Goal: Task Accomplishment & Management: Use online tool/utility

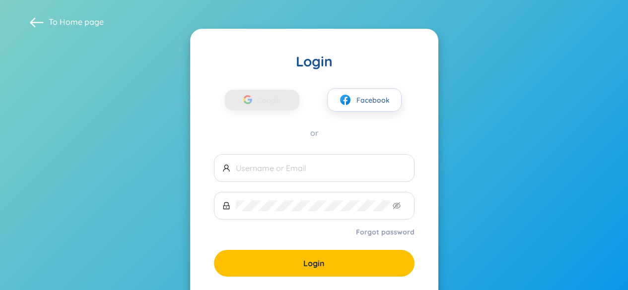
click at [361, 97] on button "Facebook" at bounding box center [364, 99] width 74 height 23
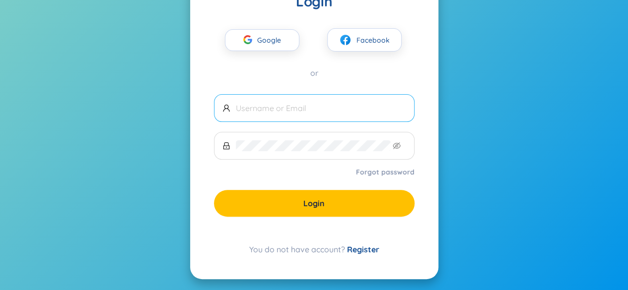
scroll to position [61, 0]
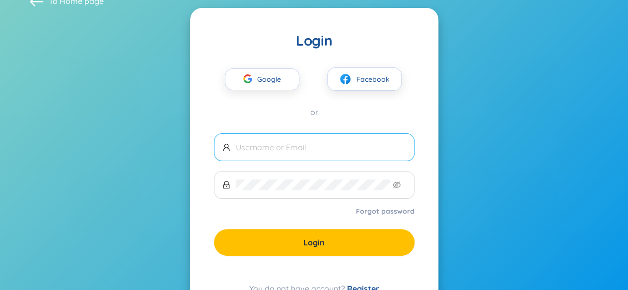
click at [298, 144] on input "text" at bounding box center [321, 147] width 170 height 11
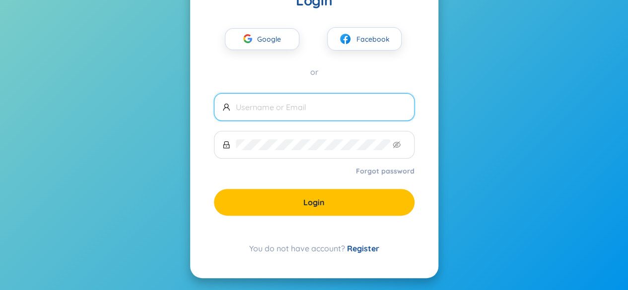
scroll to position [63, 0]
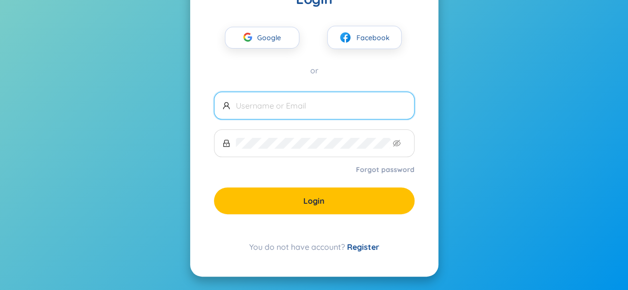
click at [360, 245] on link "Register" at bounding box center [363, 247] width 32 height 10
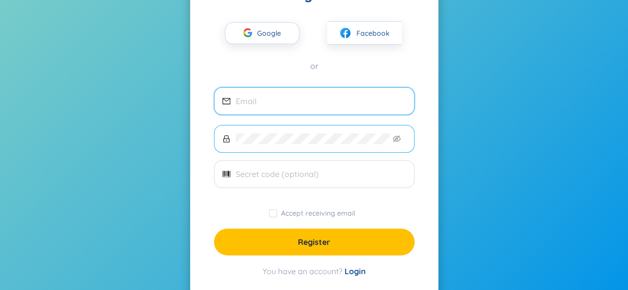
scroll to position [79, 0]
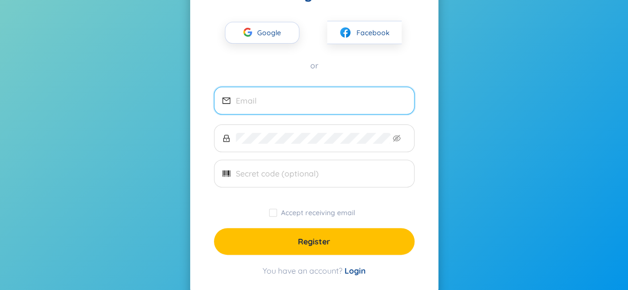
click at [279, 112] on span at bounding box center [314, 101] width 201 height 28
click at [280, 105] on input "email" at bounding box center [321, 100] width 170 height 11
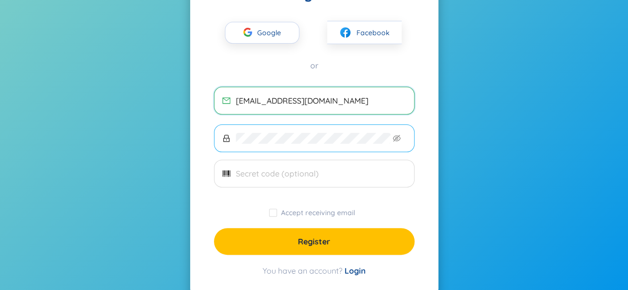
type input "katherinedaisy0@gmail.com"
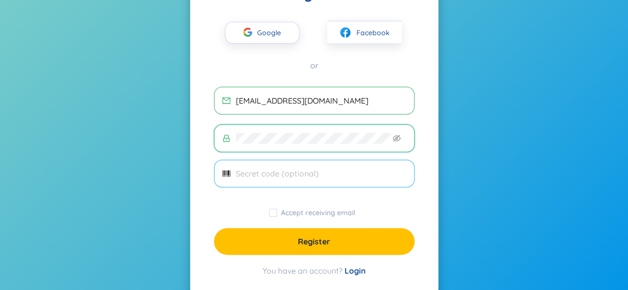
click at [256, 169] on input "text" at bounding box center [321, 173] width 170 height 11
type input "n"
click at [276, 211] on input "Accept receiving email" at bounding box center [273, 213] width 8 height 8
checkbox input "true"
click at [292, 168] on input "text" at bounding box center [321, 173] width 170 height 11
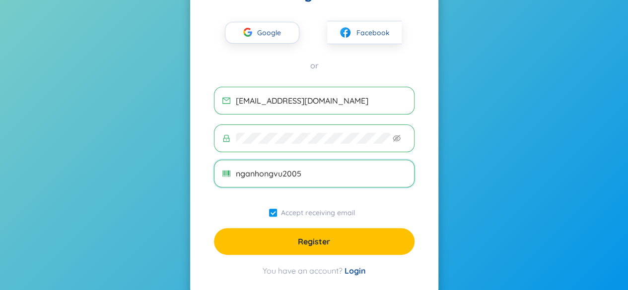
click at [351, 180] on span "nganhongvu2005" at bounding box center [314, 174] width 201 height 28
click at [344, 160] on span "nganhongvu200" at bounding box center [314, 174] width 201 height 28
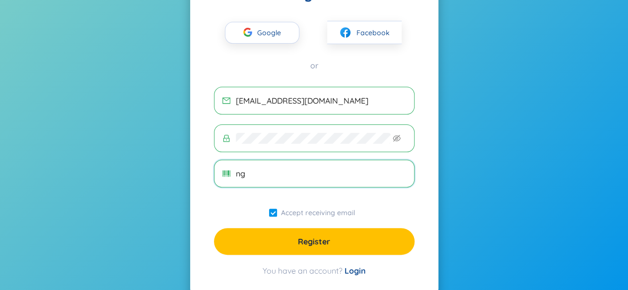
type input "n"
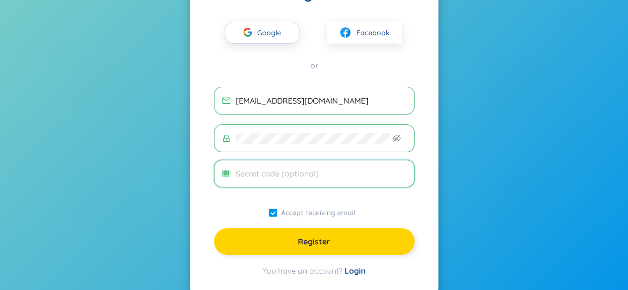
click at [371, 235] on button "Register" at bounding box center [314, 241] width 201 height 27
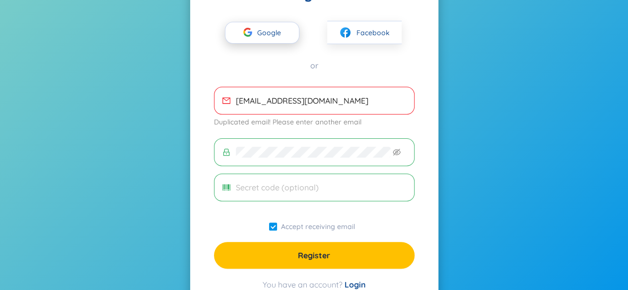
click at [279, 34] on span "Google" at bounding box center [271, 32] width 29 height 21
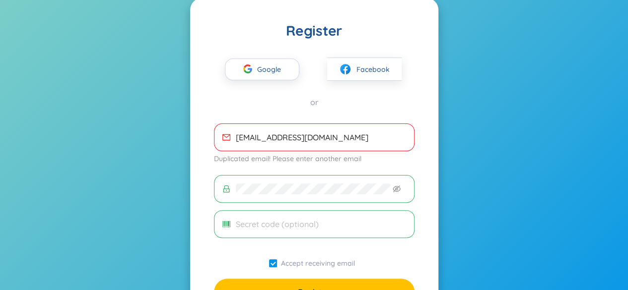
scroll to position [42, 0]
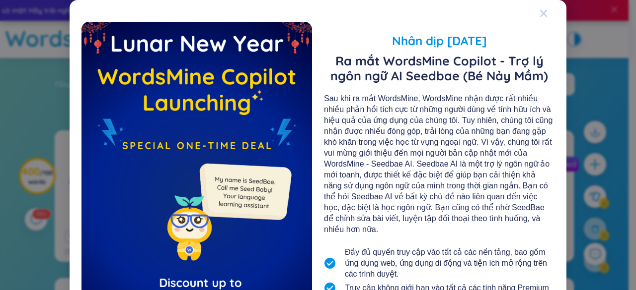
click at [543, 15] on icon "Close" at bounding box center [543, 13] width 8 height 8
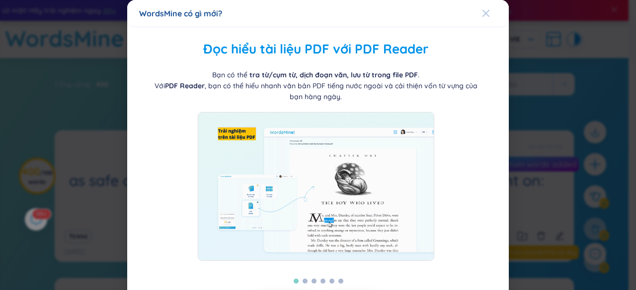
click at [488, 9] on span "Close" at bounding box center [495, 13] width 27 height 27
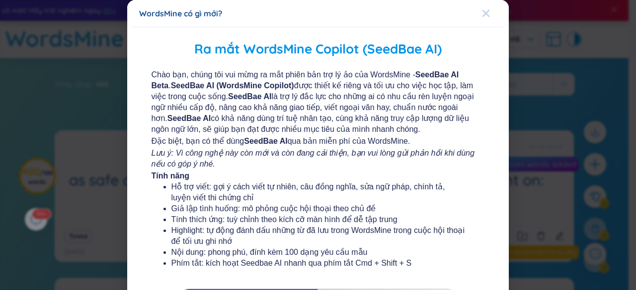
click at [482, 17] on div "Close" at bounding box center [486, 13] width 8 height 27
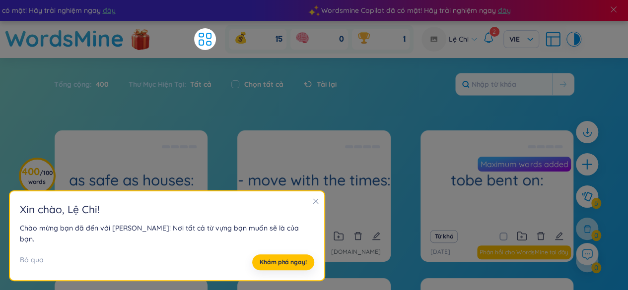
click at [312, 208] on div at bounding box center [315, 202] width 7 height 11
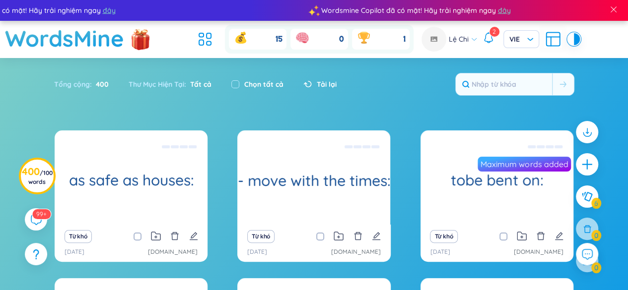
click at [578, 163] on div at bounding box center [587, 164] width 22 height 22
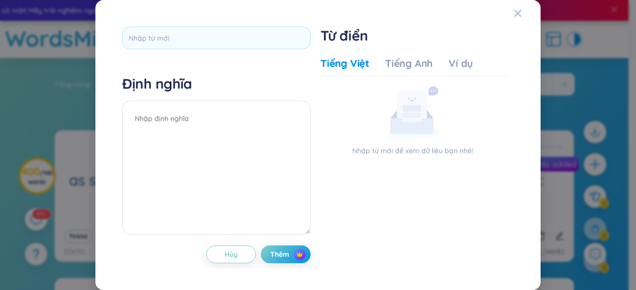
click at [436, 65] on div "Tiếng Việt Tiếng Anh Ví dụ" at bounding box center [396, 67] width 152 height 20
click at [420, 66] on div "Tiếng Anh" at bounding box center [409, 64] width 48 height 14
click at [464, 66] on div "Ví dụ" at bounding box center [460, 64] width 24 height 14
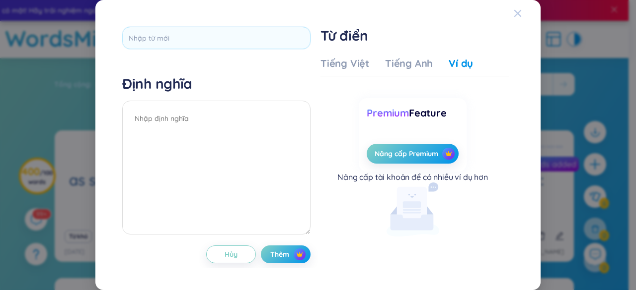
click at [521, 16] on span "Close" at bounding box center [526, 13] width 27 height 27
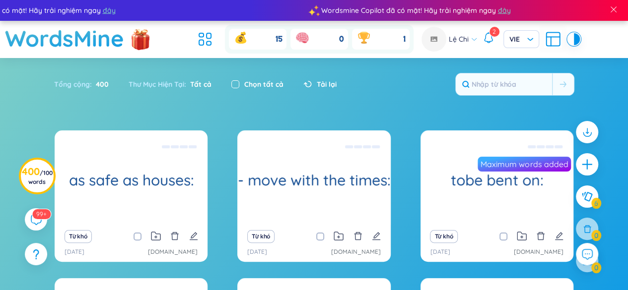
click at [237, 83] on input "checkbox" at bounding box center [235, 84] width 8 height 8
checkbox input "true"
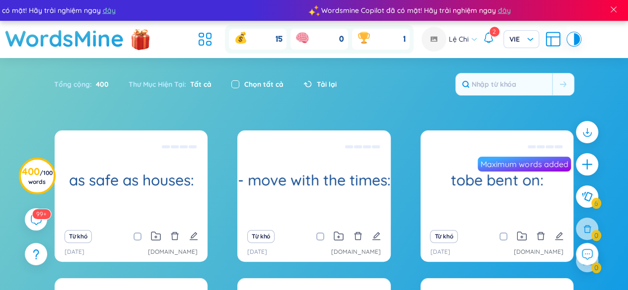
checkbox input "true"
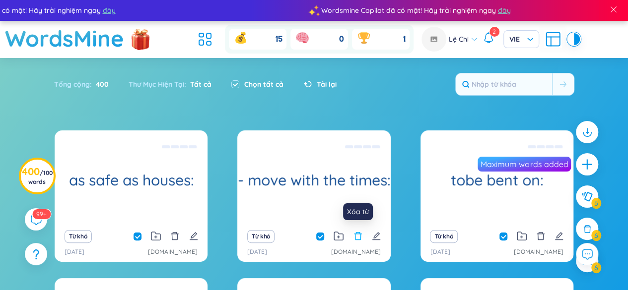
click at [358, 236] on icon "delete" at bounding box center [358, 236] width 9 height 9
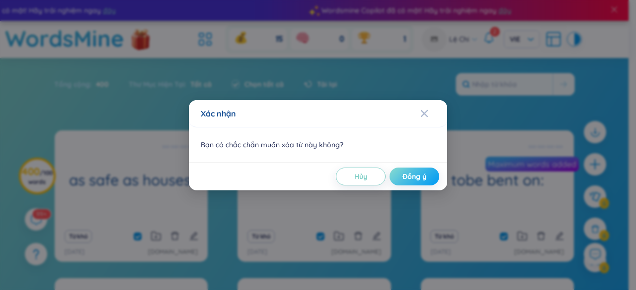
click at [403, 178] on span "Đồng ý" at bounding box center [414, 177] width 24 height 10
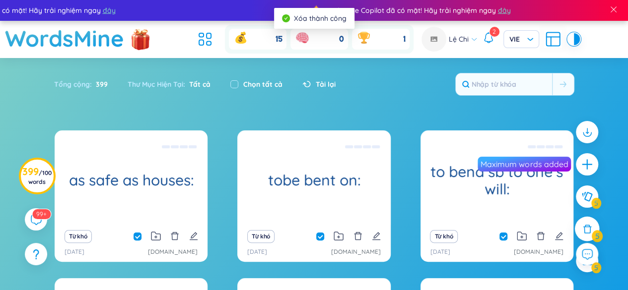
click at [580, 234] on div at bounding box center [587, 229] width 25 height 25
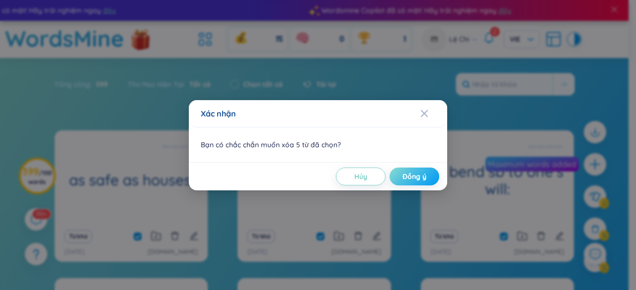
click at [402, 180] on span "Đồng ý" at bounding box center [414, 177] width 24 height 10
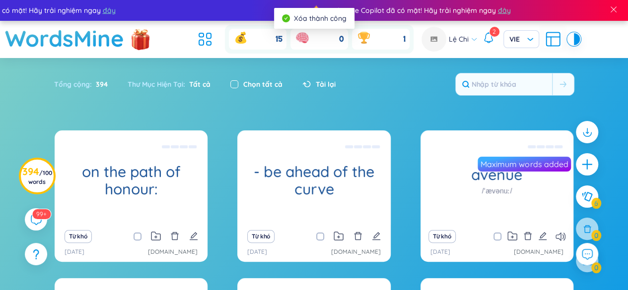
click at [234, 87] on input "checkbox" at bounding box center [234, 84] width 8 height 8
checkbox input "true"
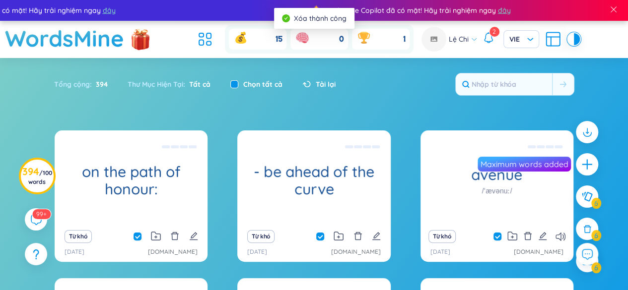
checkbox input "true"
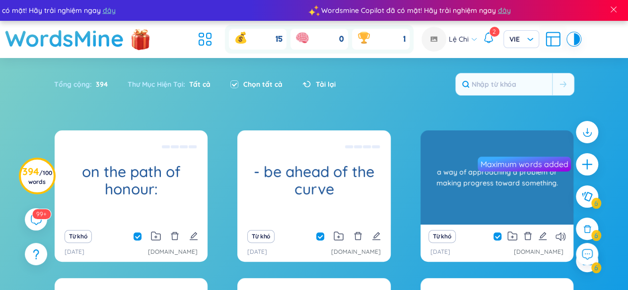
drag, startPoint x: 530, startPoint y: 206, endPoint x: 551, endPoint y: 219, distance: 25.5
click at [548, 219] on div "avenue /ˈævənuː/ a way of approaching a problem or making progress toward somet…" at bounding box center [497, 178] width 153 height 94
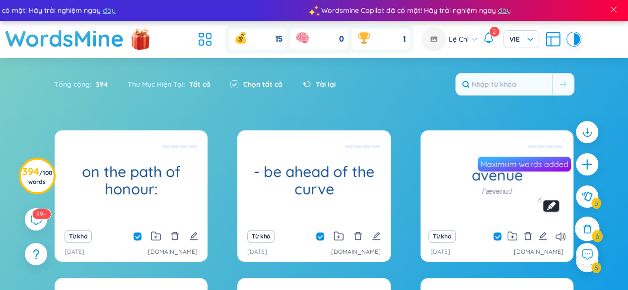
click at [589, 231] on icon at bounding box center [587, 229] width 11 height 11
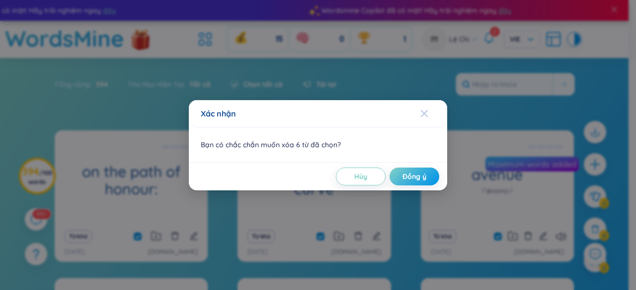
click at [415, 178] on span "Đồng ý" at bounding box center [414, 177] width 24 height 10
click at [422, 110] on icon "Close" at bounding box center [424, 114] width 8 height 8
checkbox input "false"
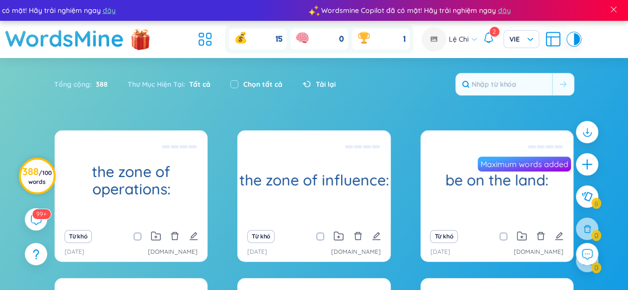
click at [33, 180] on span "/ 100 words" at bounding box center [39, 177] width 23 height 16
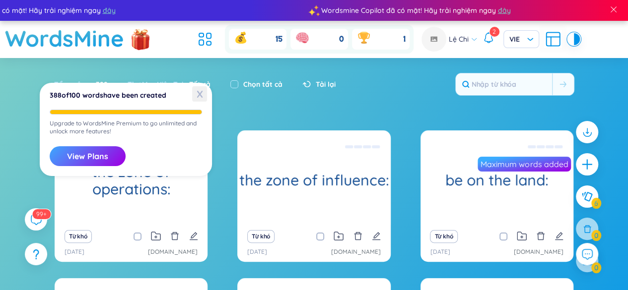
click at [199, 94] on span "X" at bounding box center [199, 93] width 15 height 15
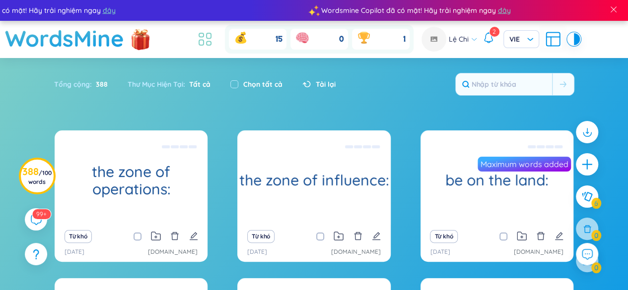
click at [200, 33] on icon at bounding box center [201, 35] width 4 height 4
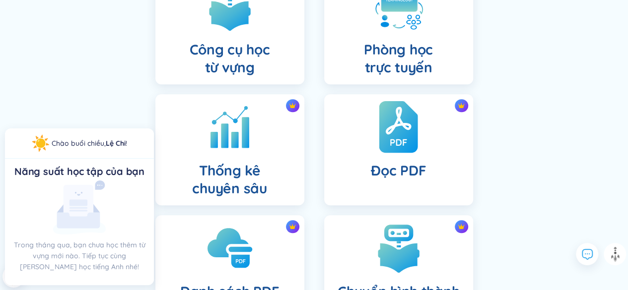
scroll to position [467, 0]
